Goal: Information Seeking & Learning: Learn about a topic

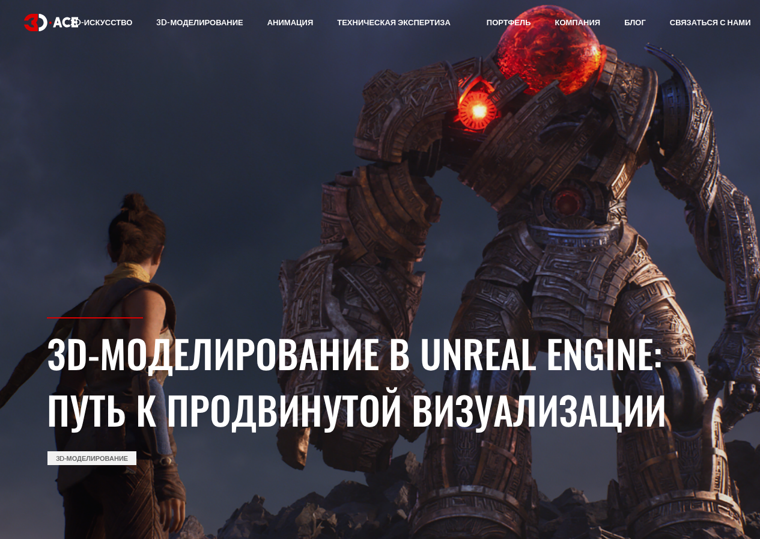
click at [374, 183] on section "3D-моделирование в Unreal Engine: путь к продвинутой визуализации 3D-моделирова…" at bounding box center [380, 269] width 760 height 539
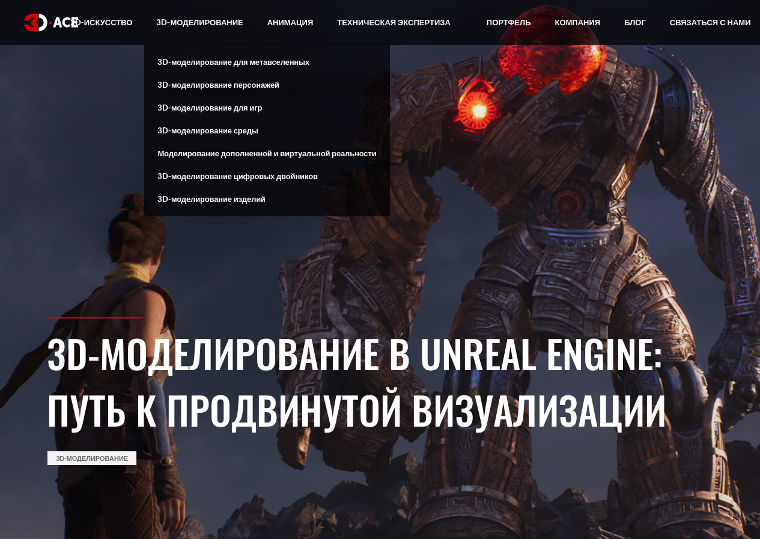
click at [206, 85] on font "3D-моделирование персонажей" at bounding box center [217, 85] width 121 height 10
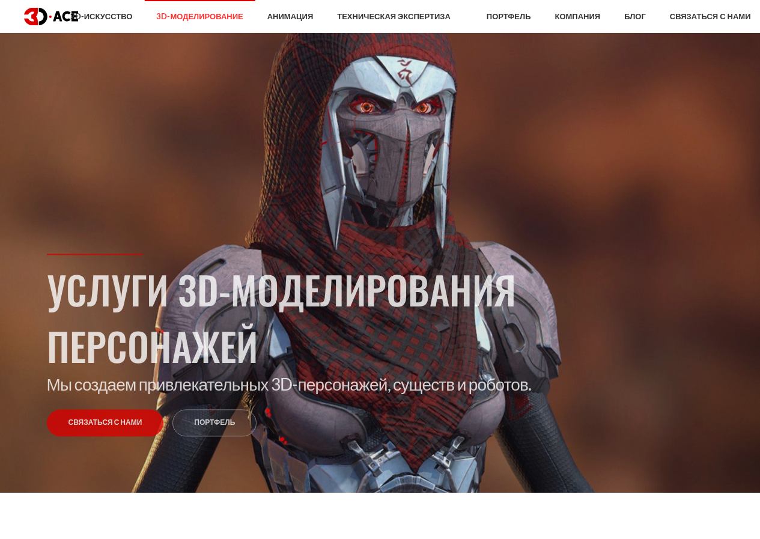
scroll to position [60, 0]
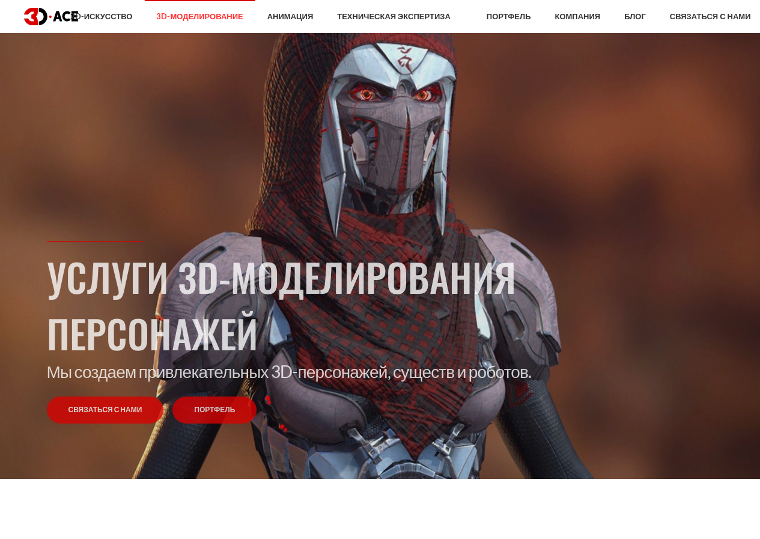
click at [210, 407] on font "Портфель" at bounding box center [214, 409] width 41 height 9
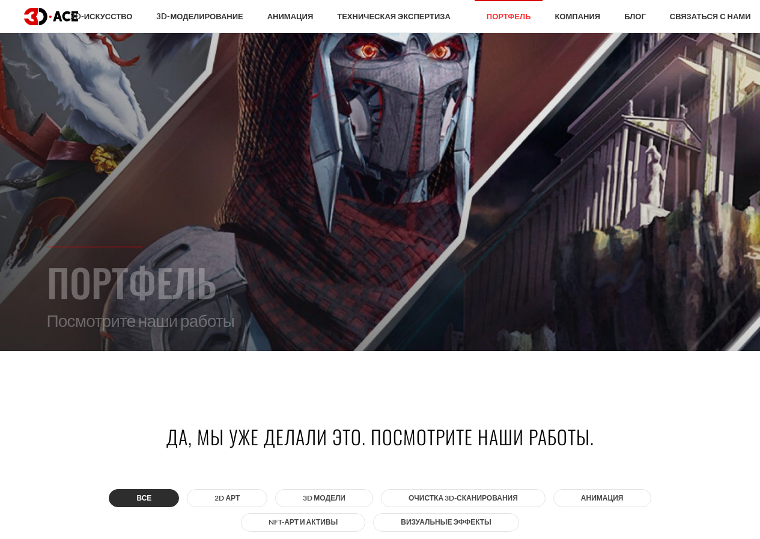
scroll to position [240, 0]
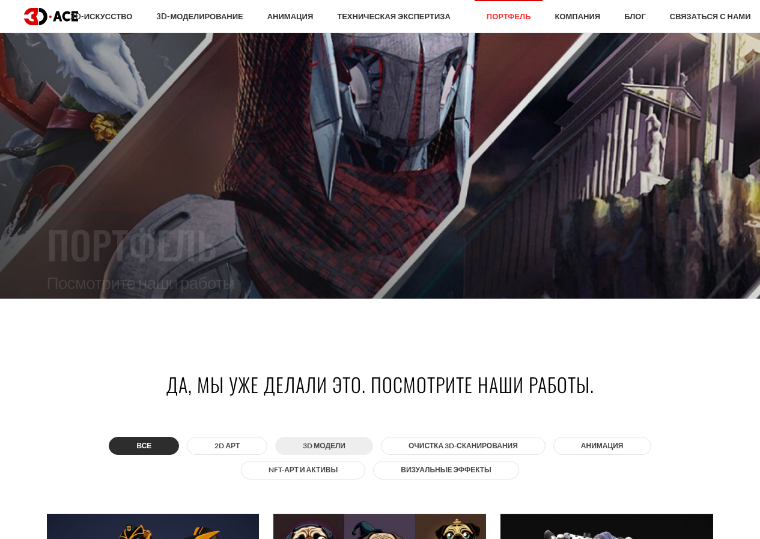
click at [326, 444] on font "3D МОДЕЛИ" at bounding box center [324, 445] width 43 height 9
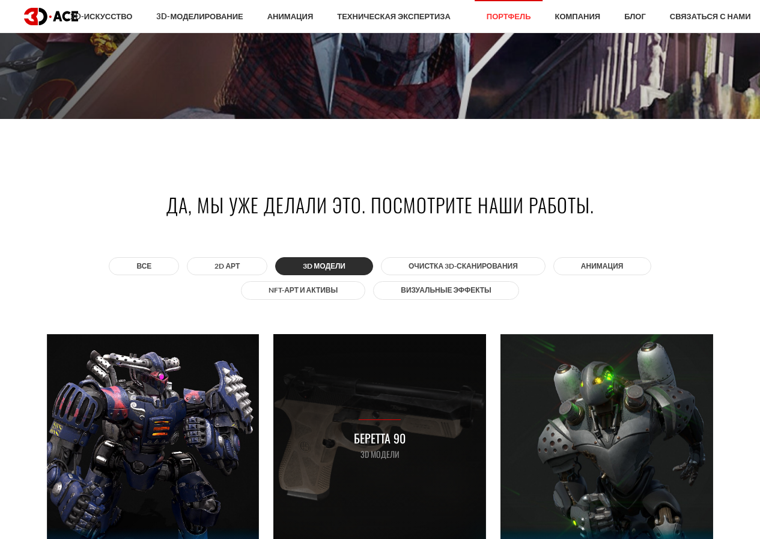
scroll to position [481, 0]
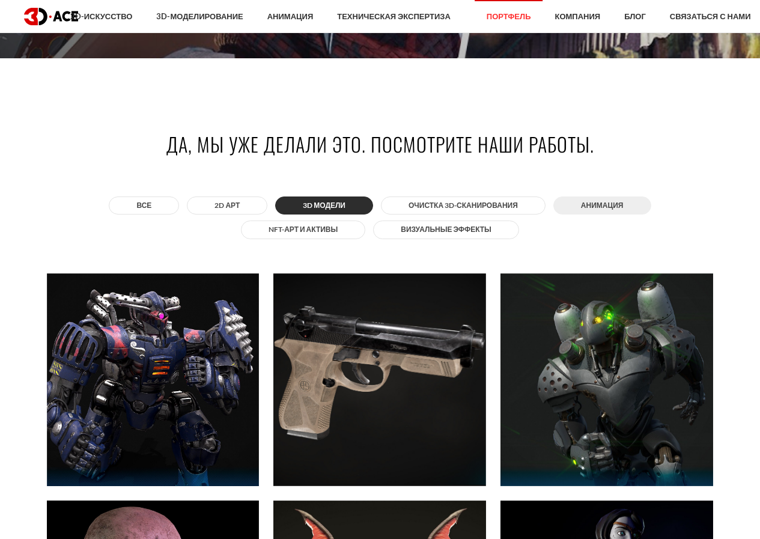
click at [600, 204] on font "АНИМАЦИЯ" at bounding box center [602, 205] width 43 height 9
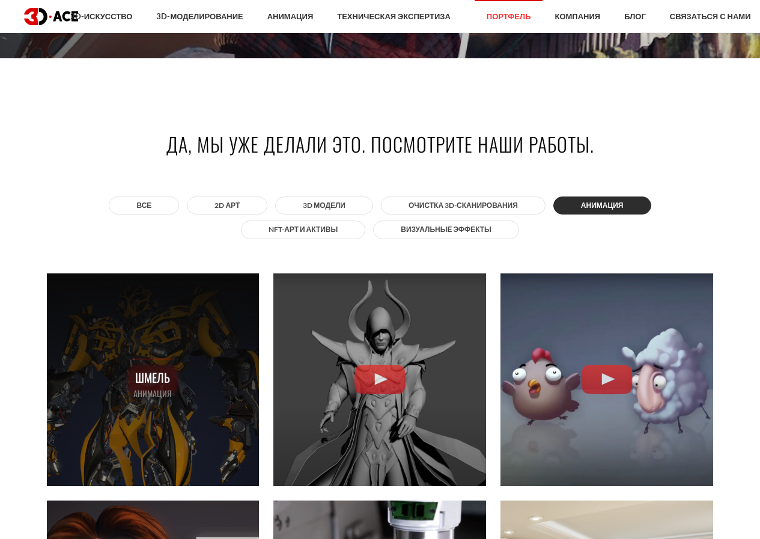
click at [148, 373] on font "Шмель" at bounding box center [152, 377] width 35 height 18
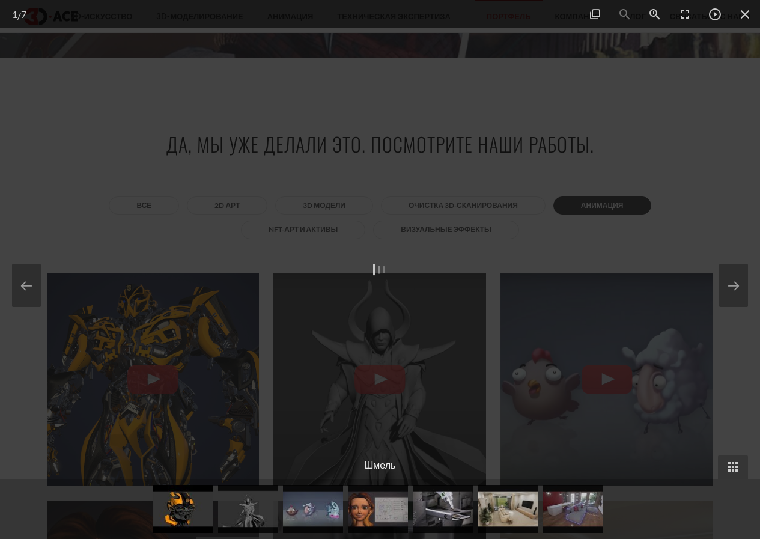
click at [156, 380] on div at bounding box center [380, 266] width 508 height 285
click at [730, 464] on span at bounding box center [733, 467] width 30 height 23
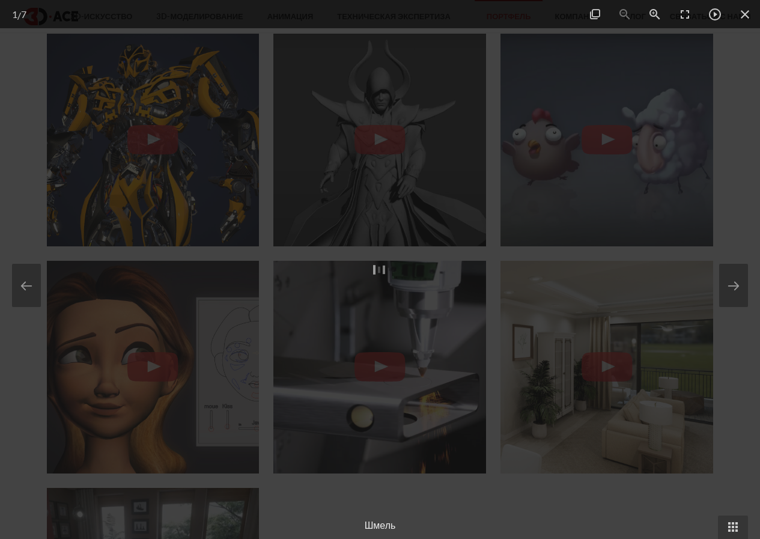
scroll to position [721, 0]
click at [29, 287] on button at bounding box center [26, 285] width 29 height 43
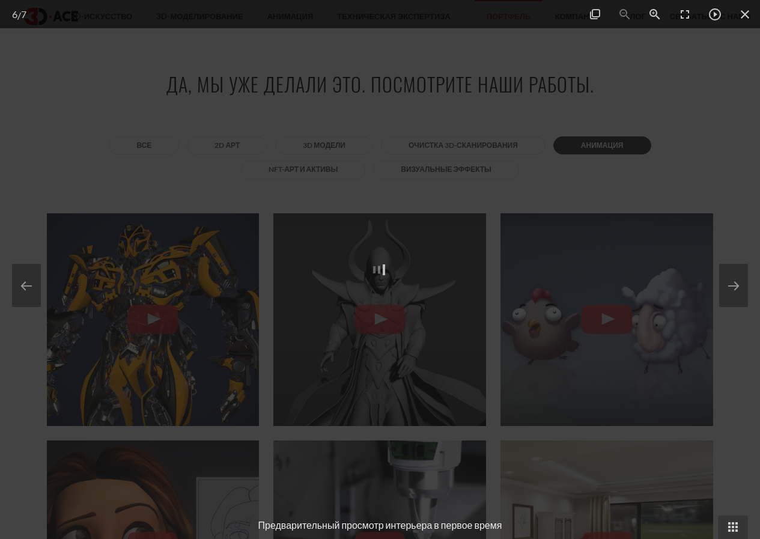
scroll to position [481, 0]
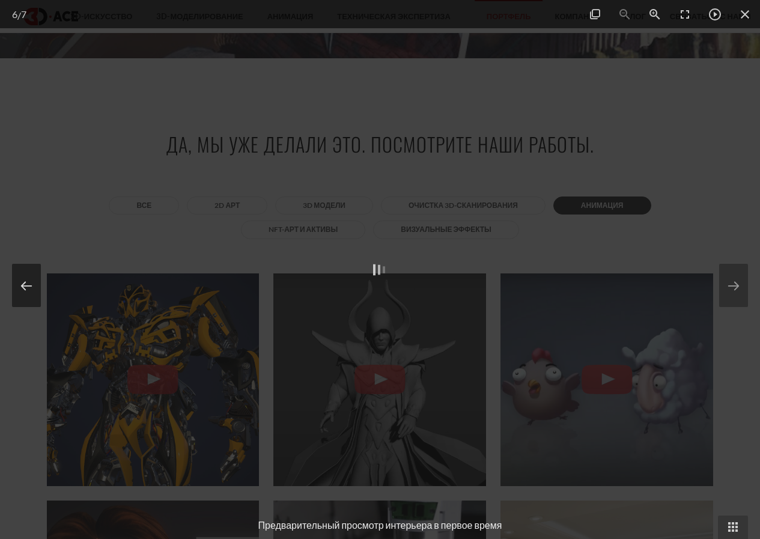
click at [24, 282] on button at bounding box center [26, 285] width 29 height 43
